Goal: Information Seeking & Learning: Get advice/opinions

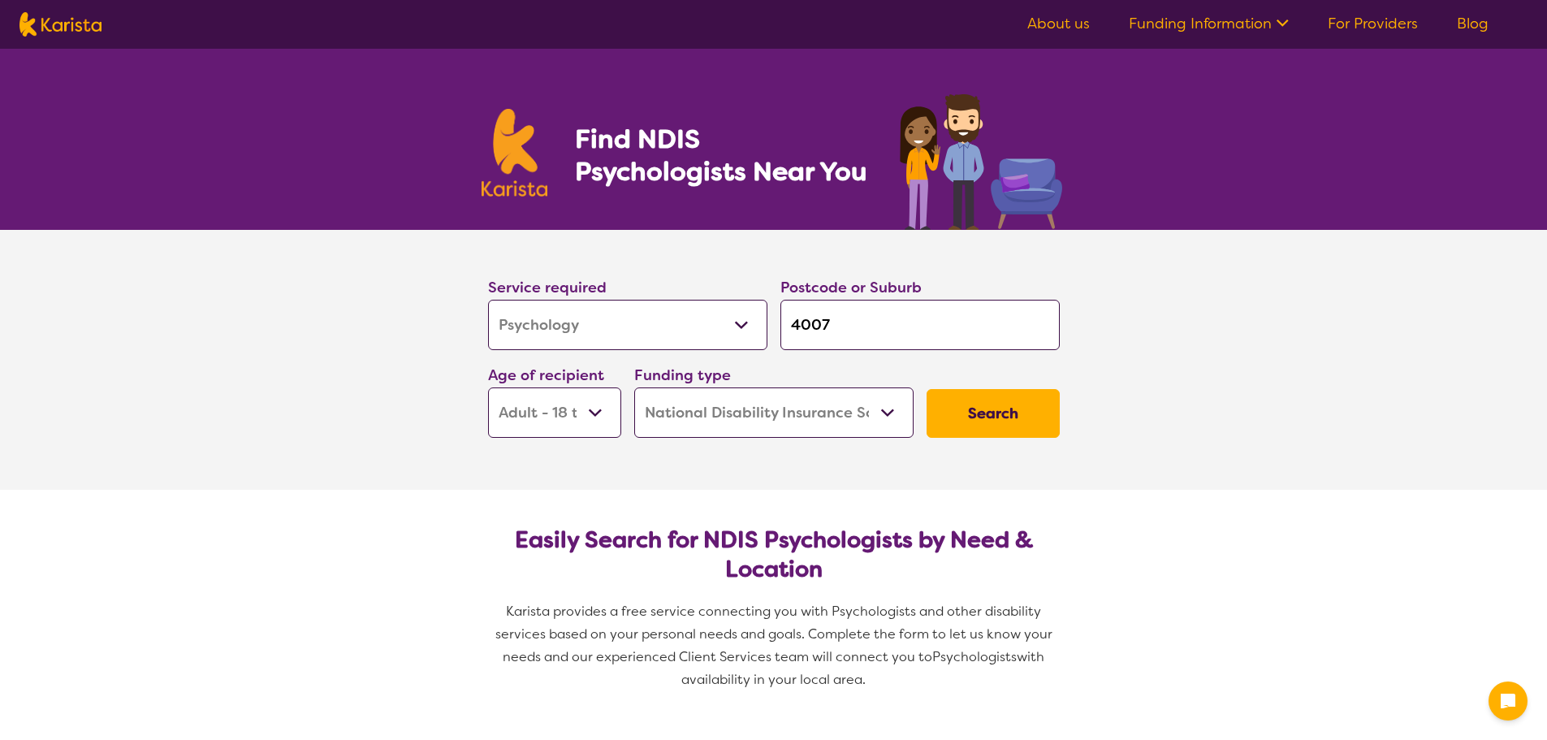
select select "Psychology"
select select "AD"
select select "NDIS"
select select "Psychology"
select select "AD"
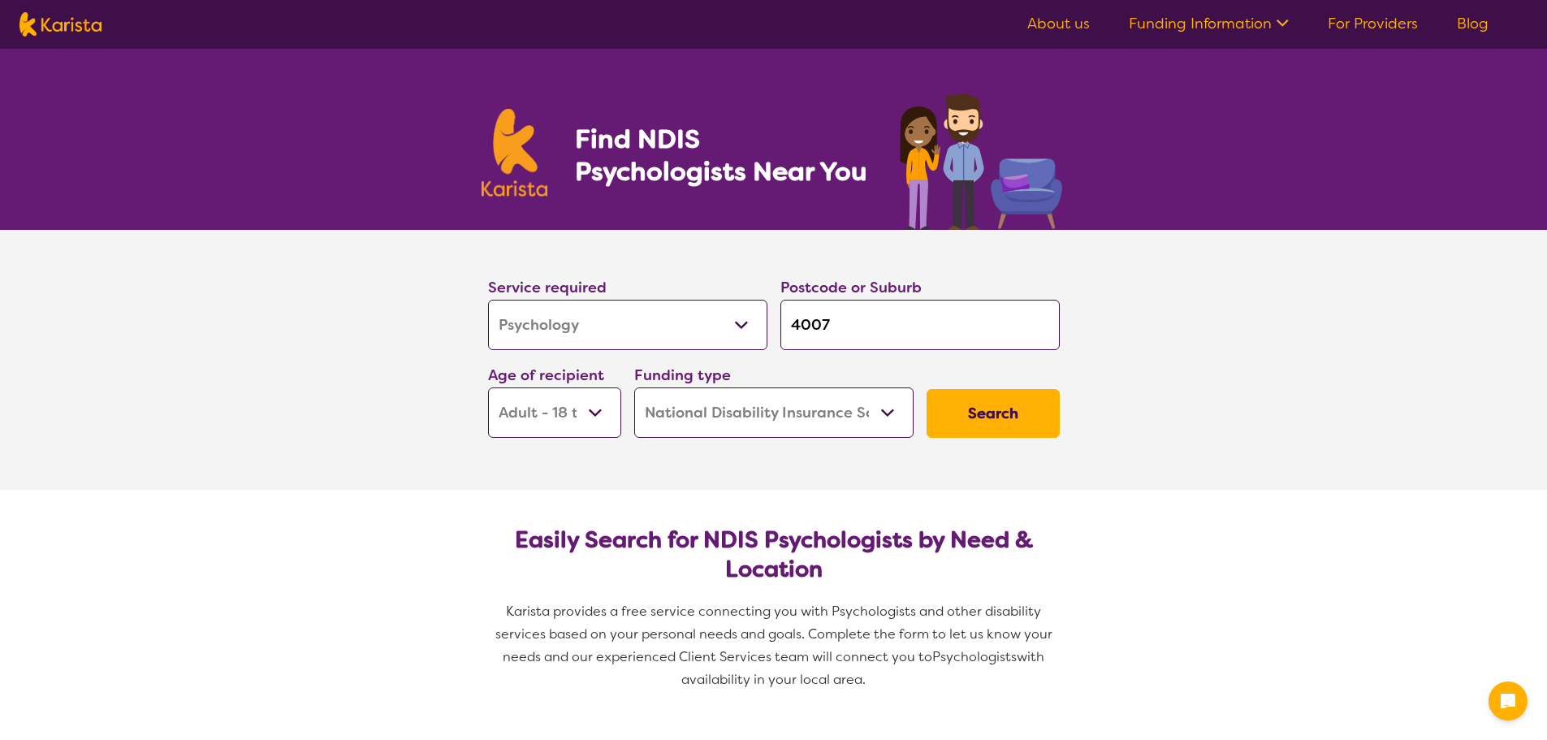
select select "NDIS"
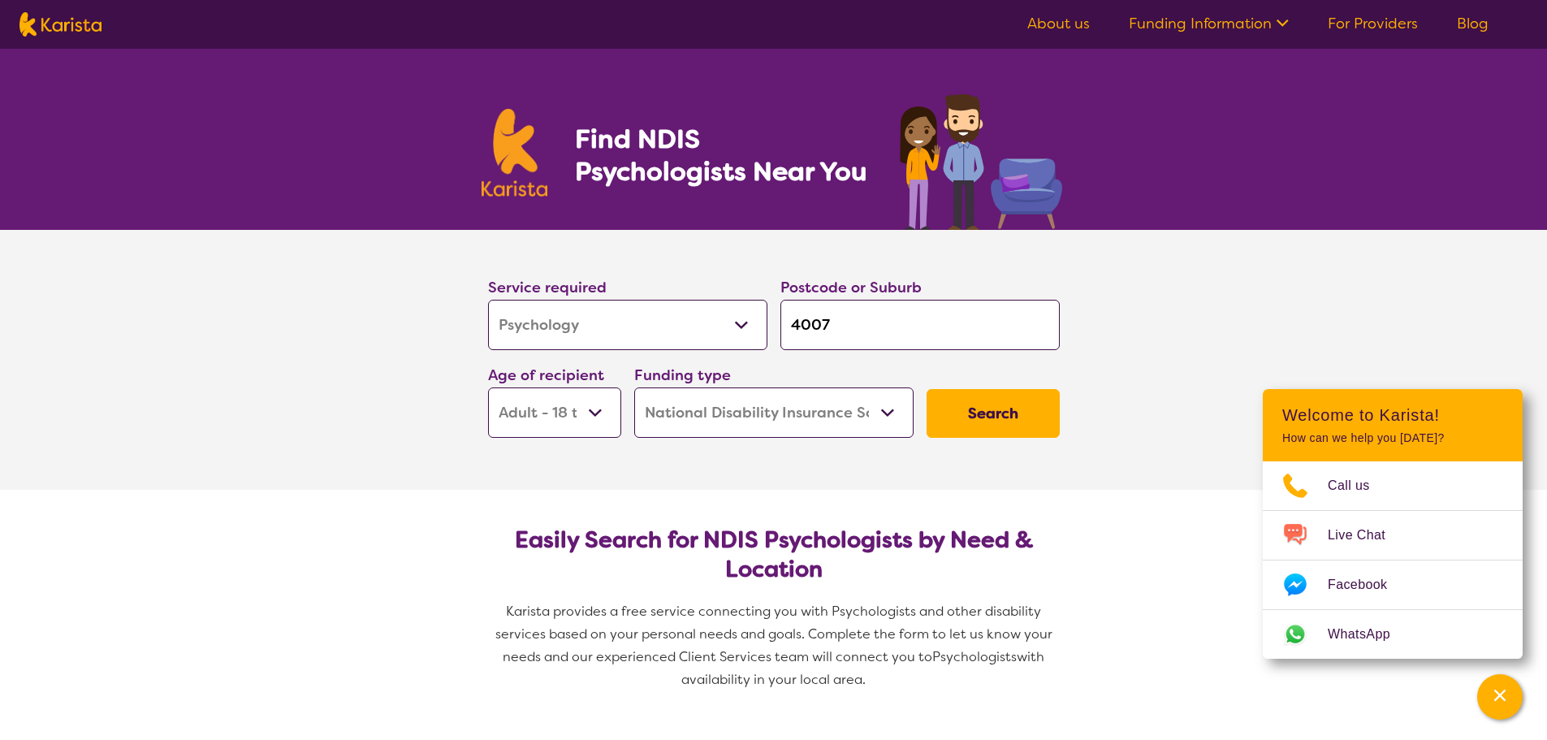
drag, startPoint x: 847, startPoint y: 326, endPoint x: 803, endPoint y: 329, distance: 44.0
click at [803, 329] on input "4007" at bounding box center [919, 325] width 279 height 50
type input "45"
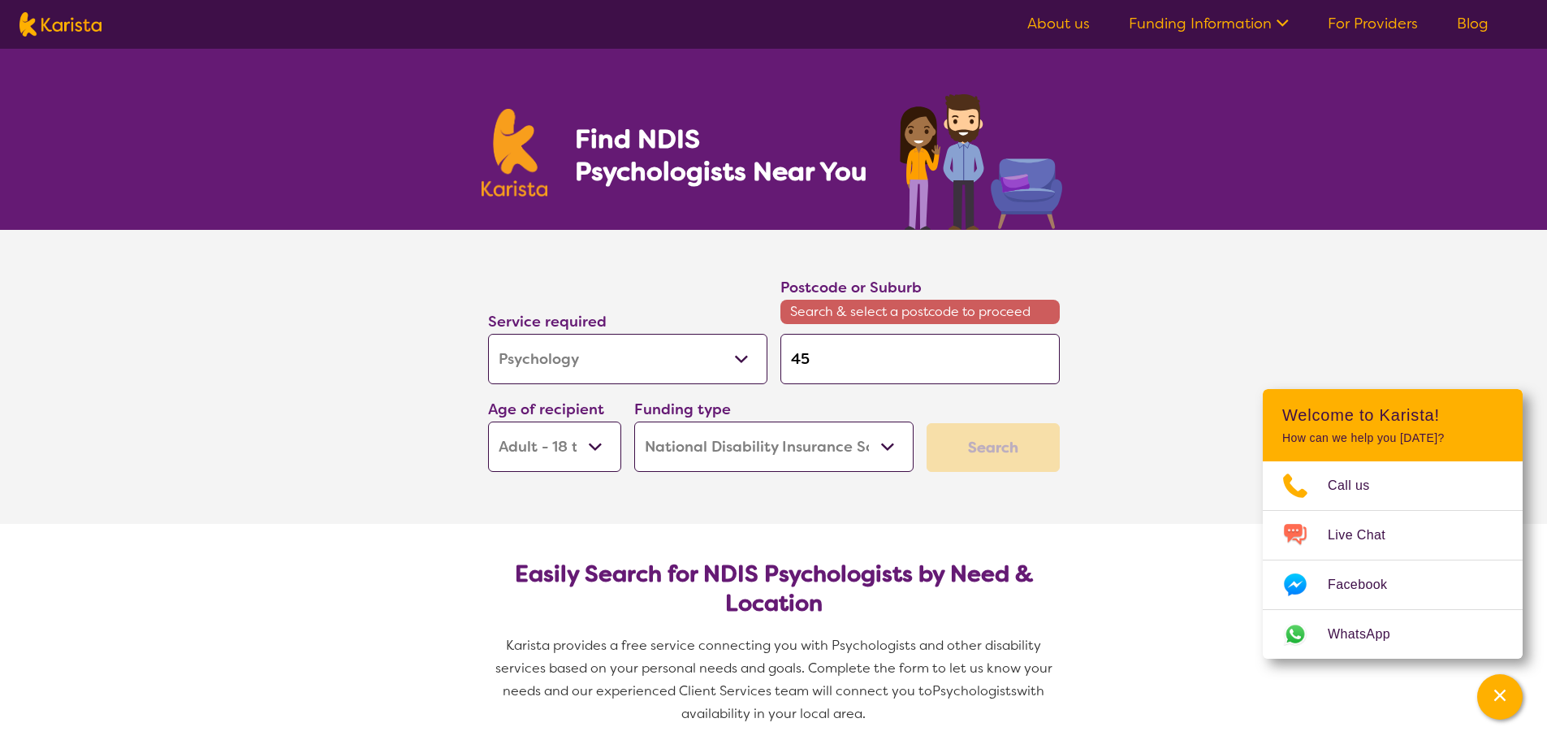
type input "450"
type input "4503"
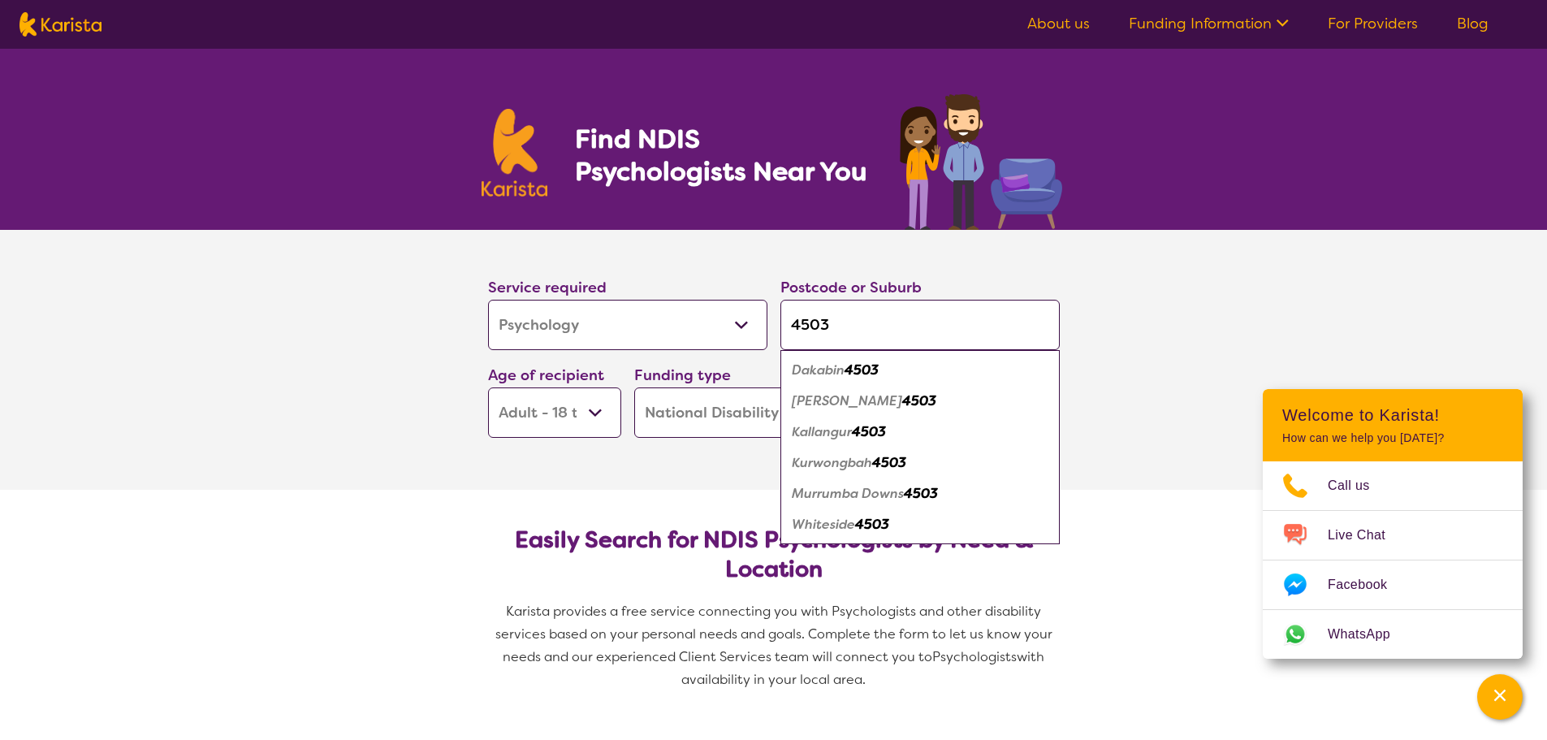
type input "4503"
click at [857, 434] on em "4503" at bounding box center [869, 431] width 34 height 17
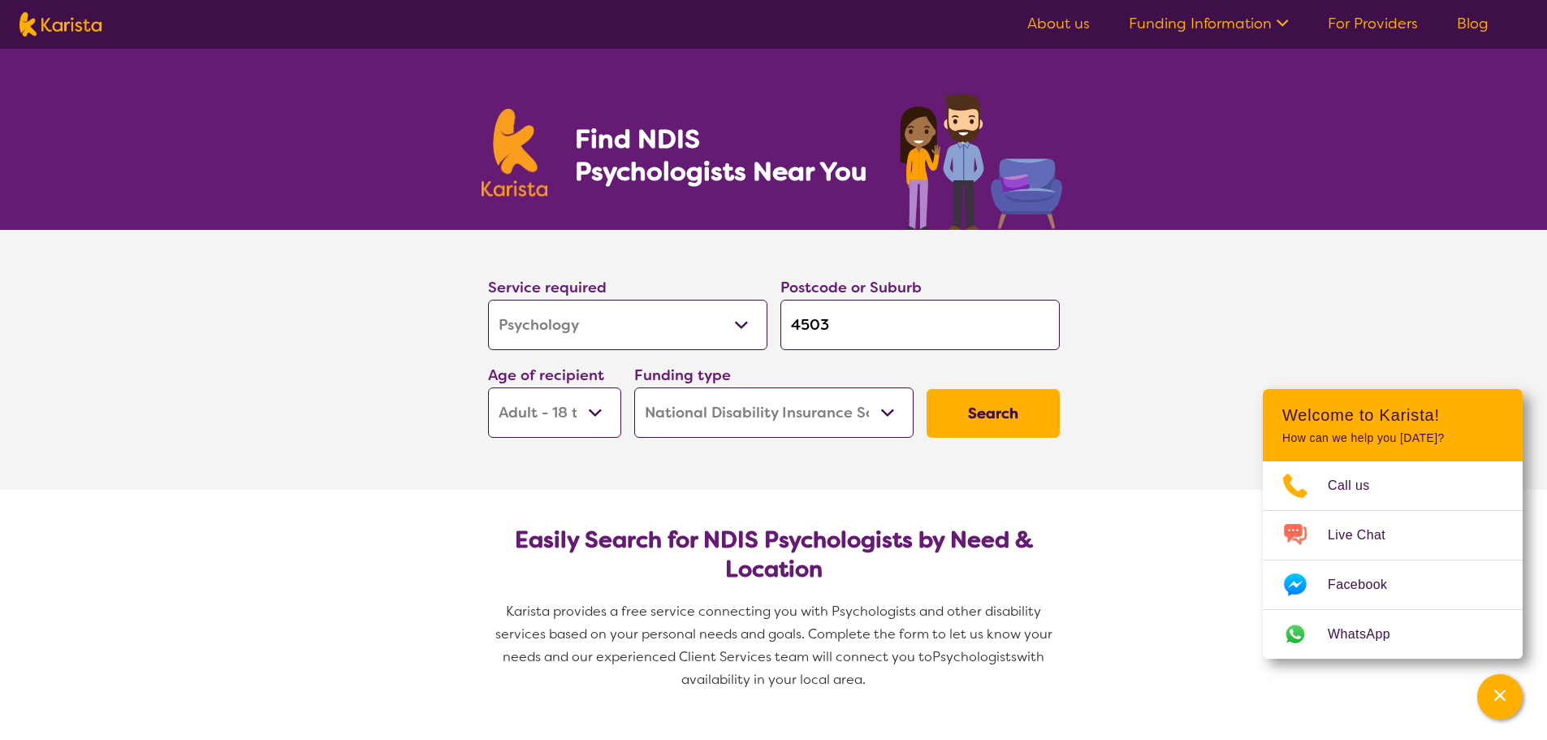
click at [995, 421] on button "Search" at bounding box center [992, 413] width 133 height 49
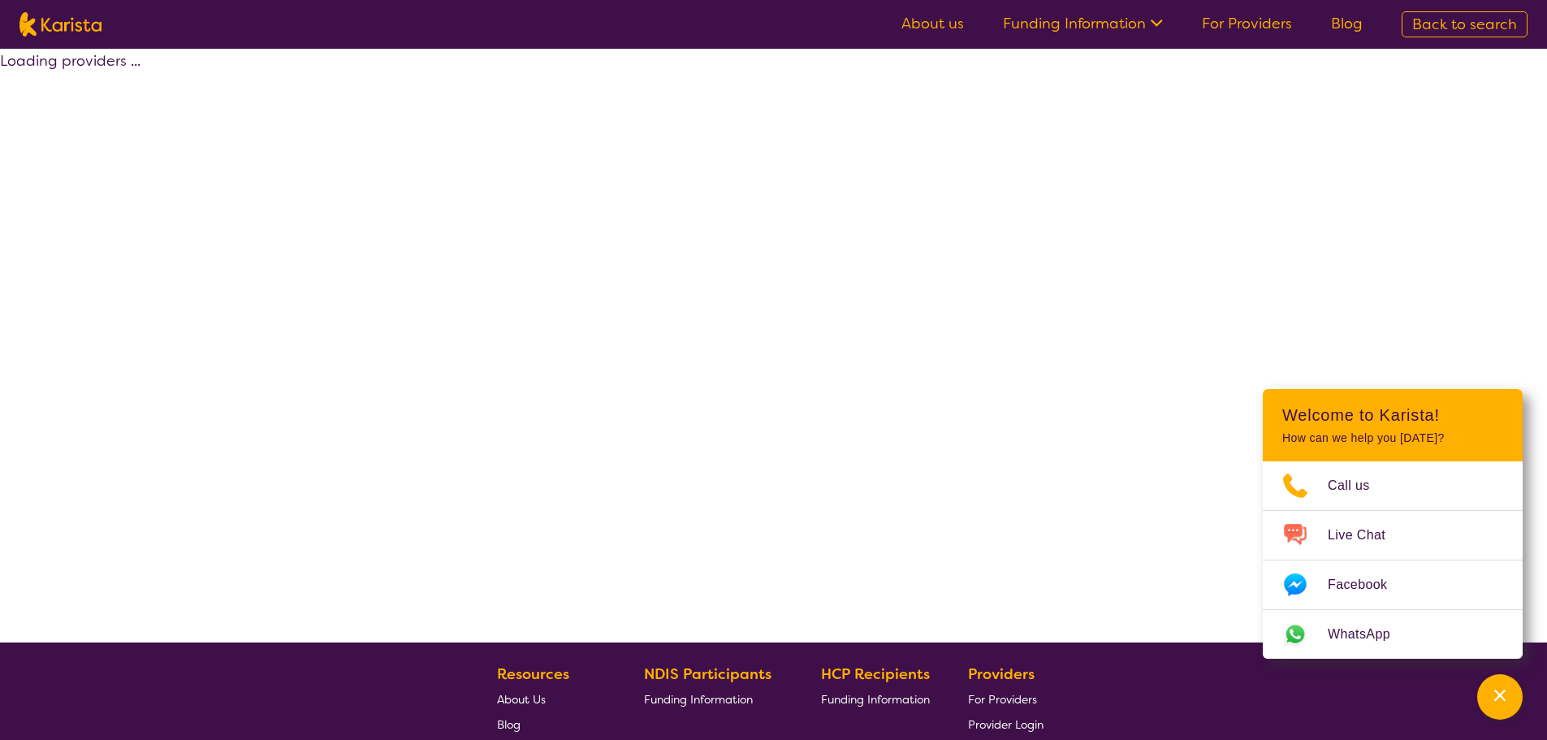
select select "by_score"
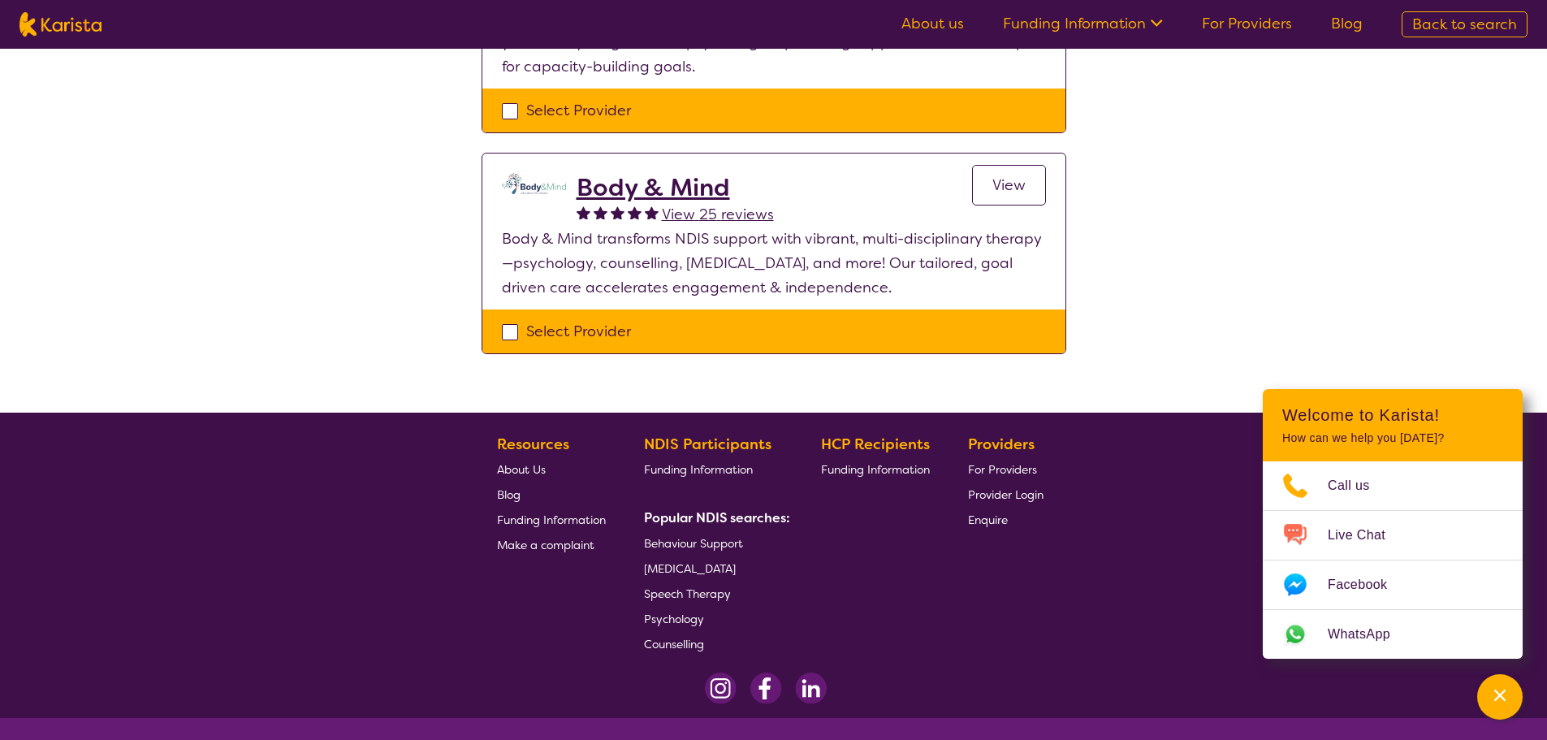
scroll to position [609, 0]
